Goal: Go to known website: Access a specific website the user already knows

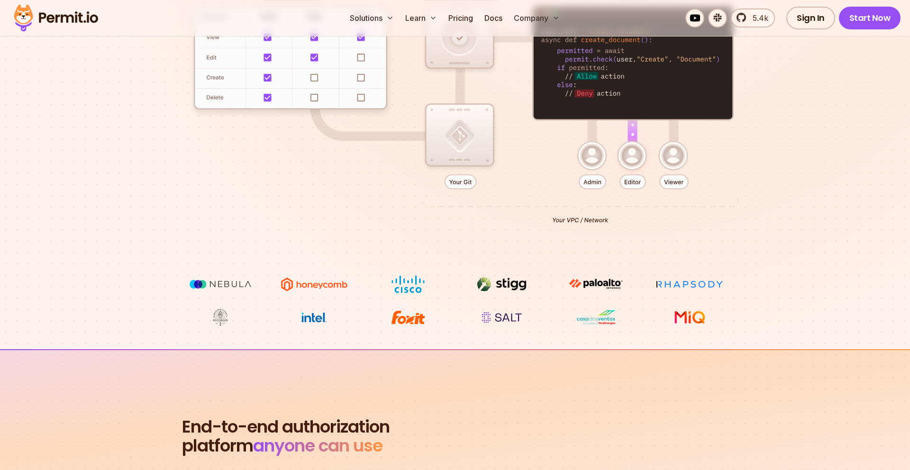
scroll to position [299, 0]
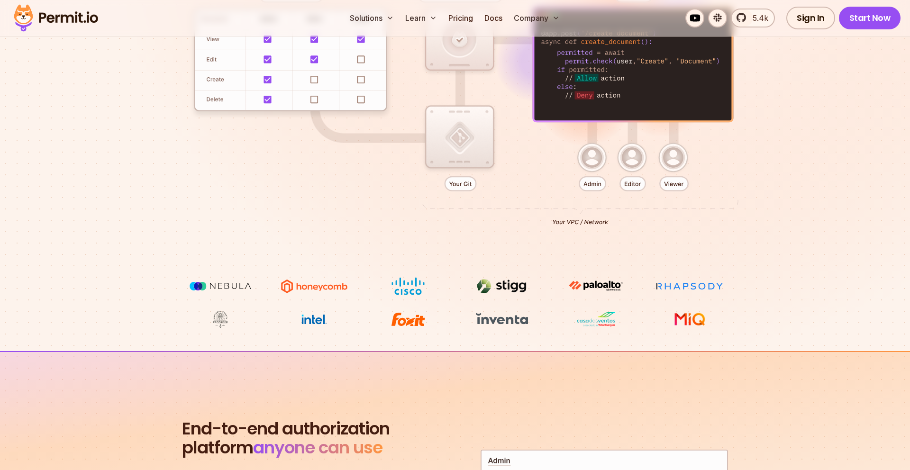
click at [313, 80] on div at bounding box center [454, 102] width 663 height 349
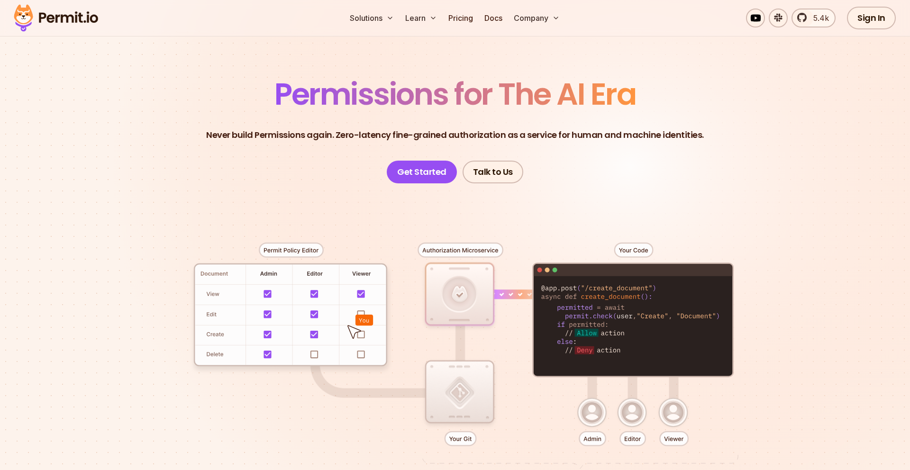
scroll to position [54, 0]
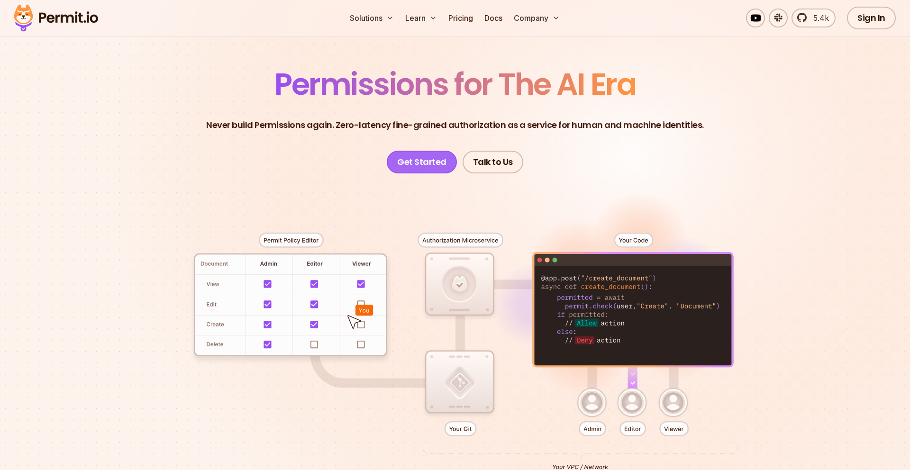
click at [420, 157] on link "Get Started" at bounding box center [422, 162] width 70 height 23
